Goal: Find specific page/section: Find specific page/section

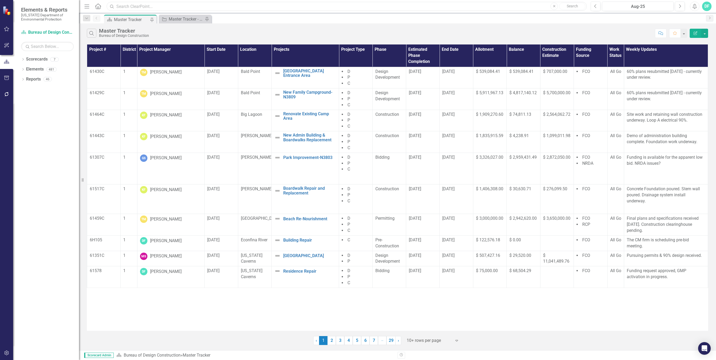
click at [154, 3] on input "text" at bounding box center [347, 6] width 480 height 9
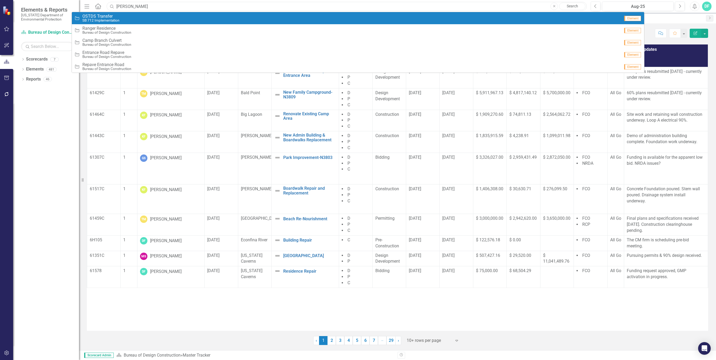
click at [168, 7] on input "[PERSON_NAME]" at bounding box center [347, 6] width 480 height 9
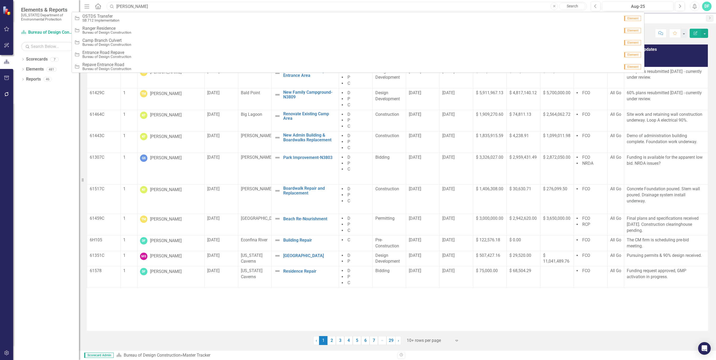
type input "[PERSON_NAME]"
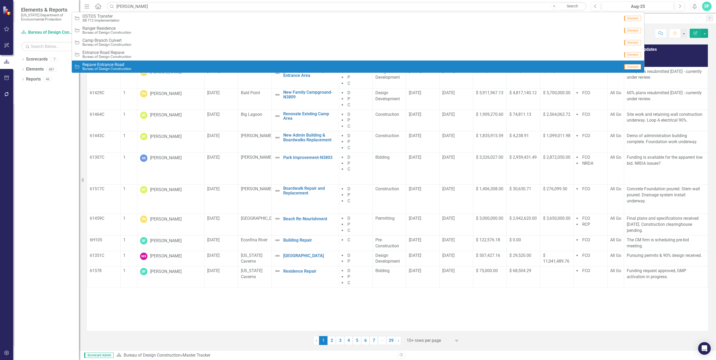
click at [59, 103] on div "Dropdown Scorecards 7 Bureau of Design Construction SB 712 Implementation Maste…" at bounding box center [46, 207] width 66 height 305
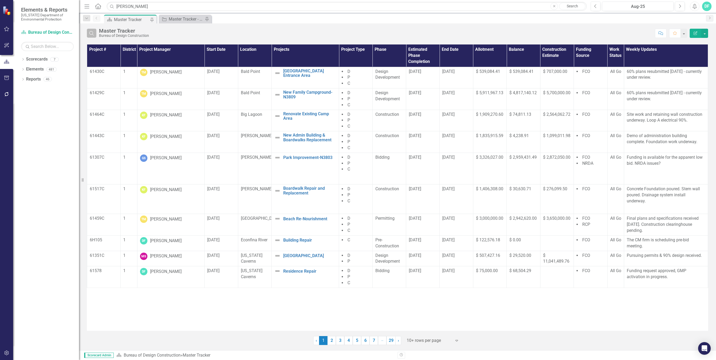
click at [91, 33] on icon "Search" at bounding box center [92, 33] width 6 height 5
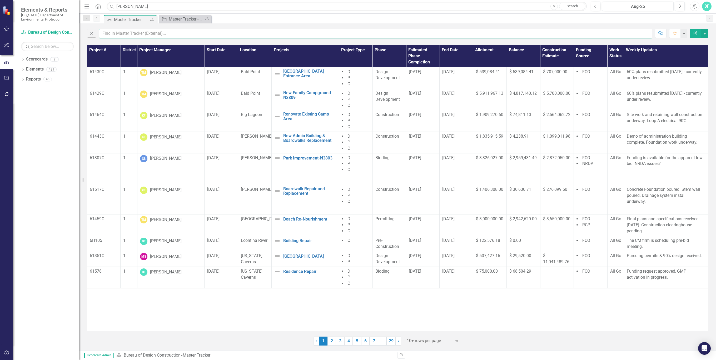
click at [169, 34] on input "text" at bounding box center [376, 34] width 554 height 10
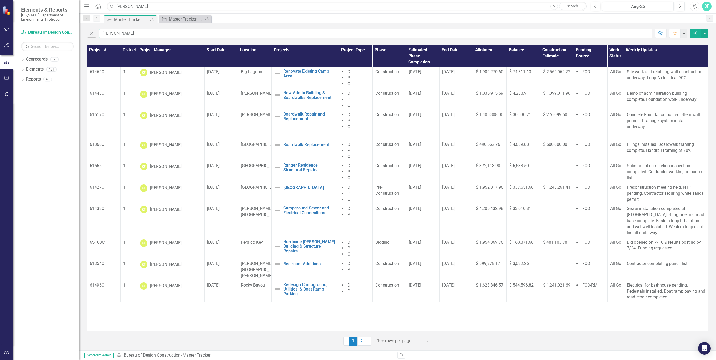
click at [169, 34] on input "[PERSON_NAME]" at bounding box center [376, 34] width 554 height 10
type input "[PERSON_NAME]"
click at [361, 342] on link "2" at bounding box center [362, 341] width 8 height 9
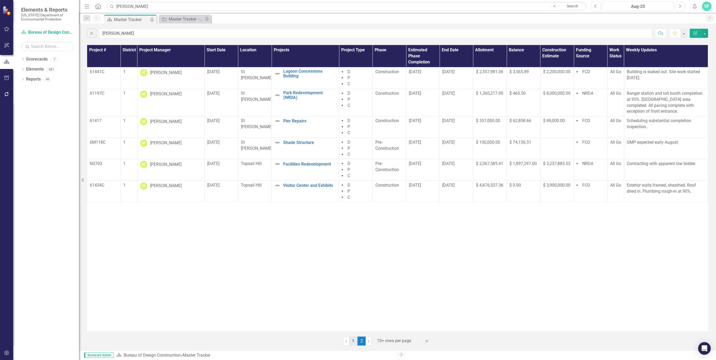
click at [352, 341] on link "1" at bounding box center [353, 341] width 8 height 9
